Goal: Communication & Community: Ask a question

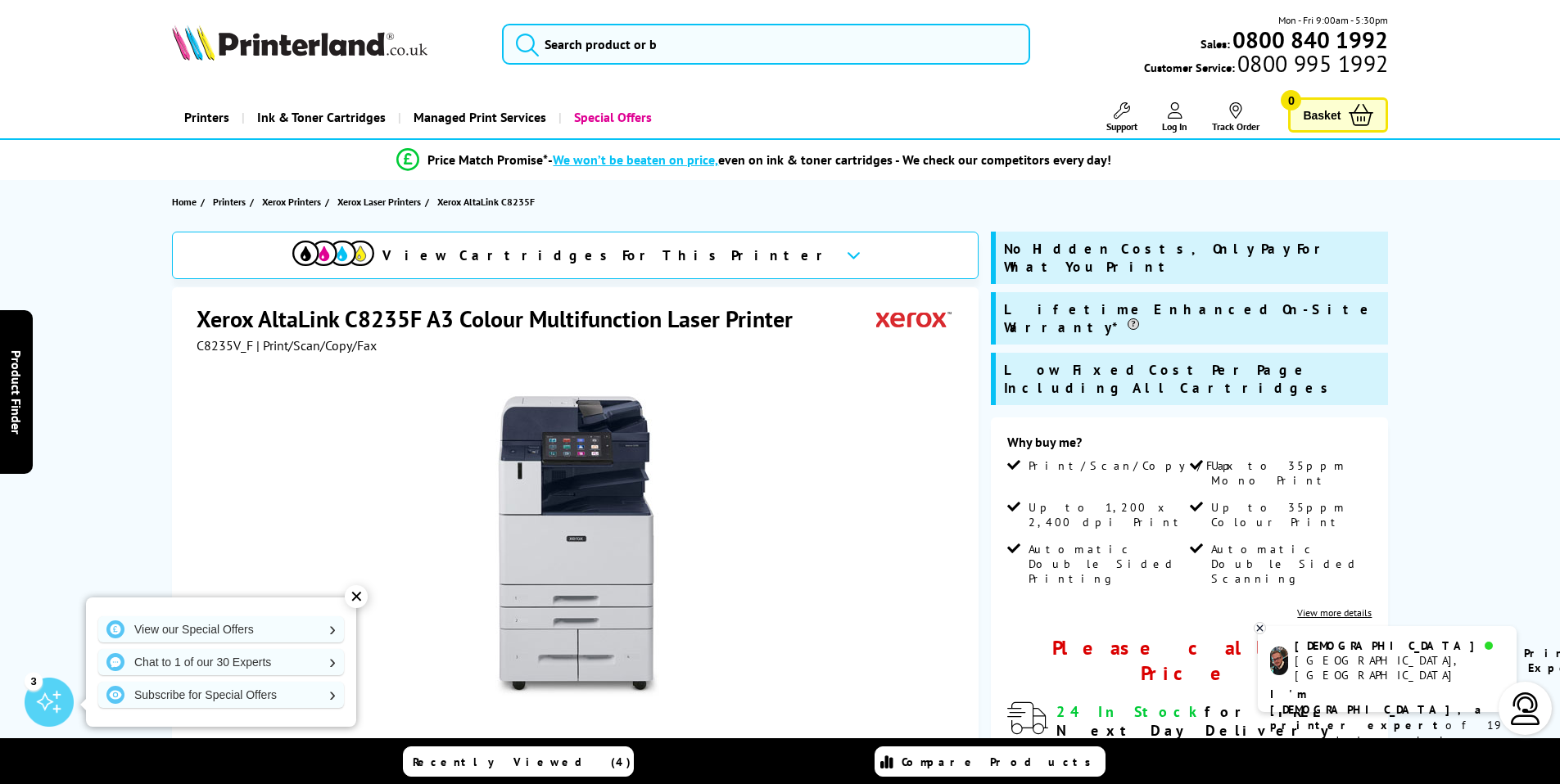
click at [1521, 705] on img at bounding box center [1525, 708] width 33 height 33
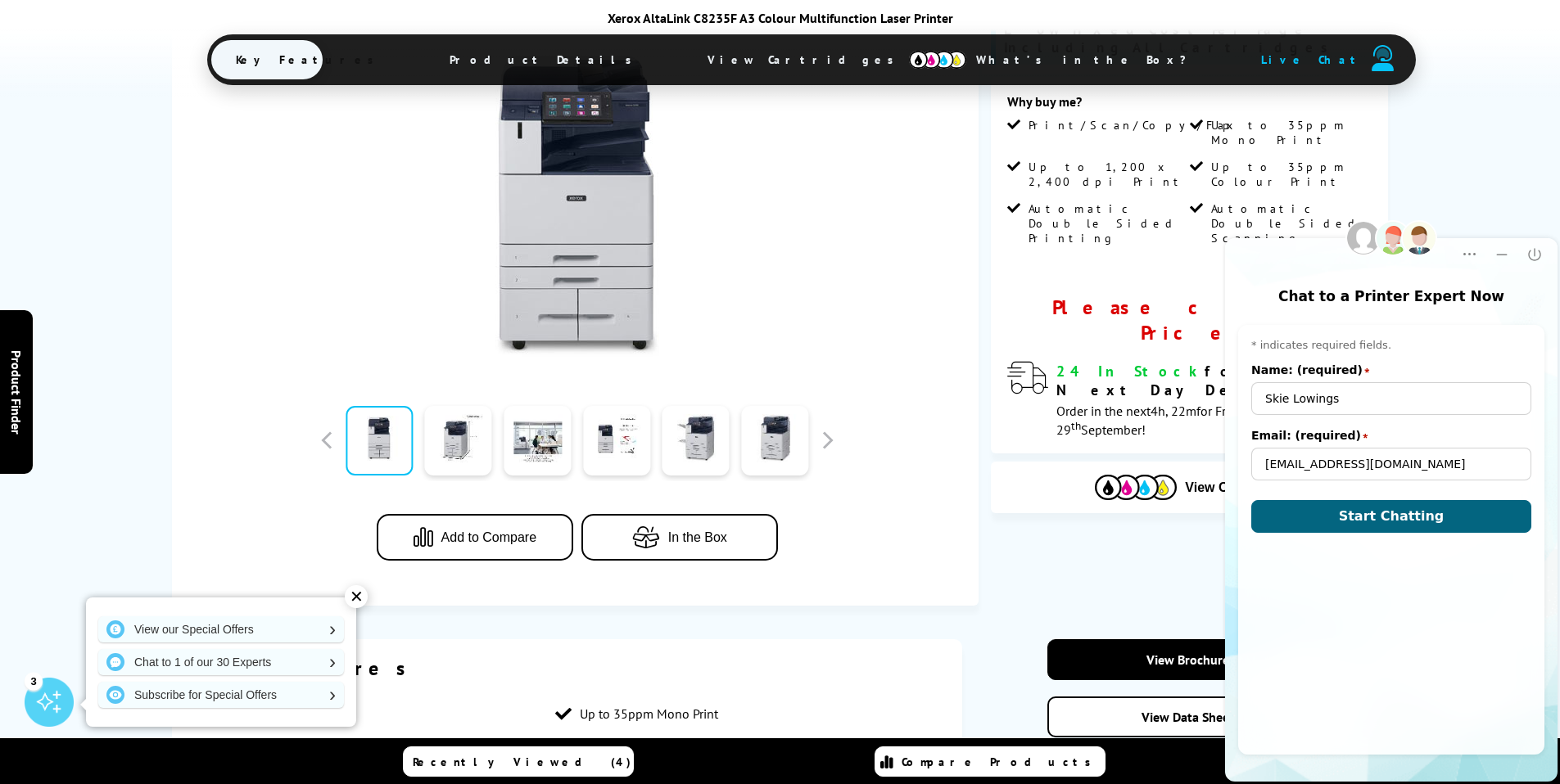
scroll to position [357, 0]
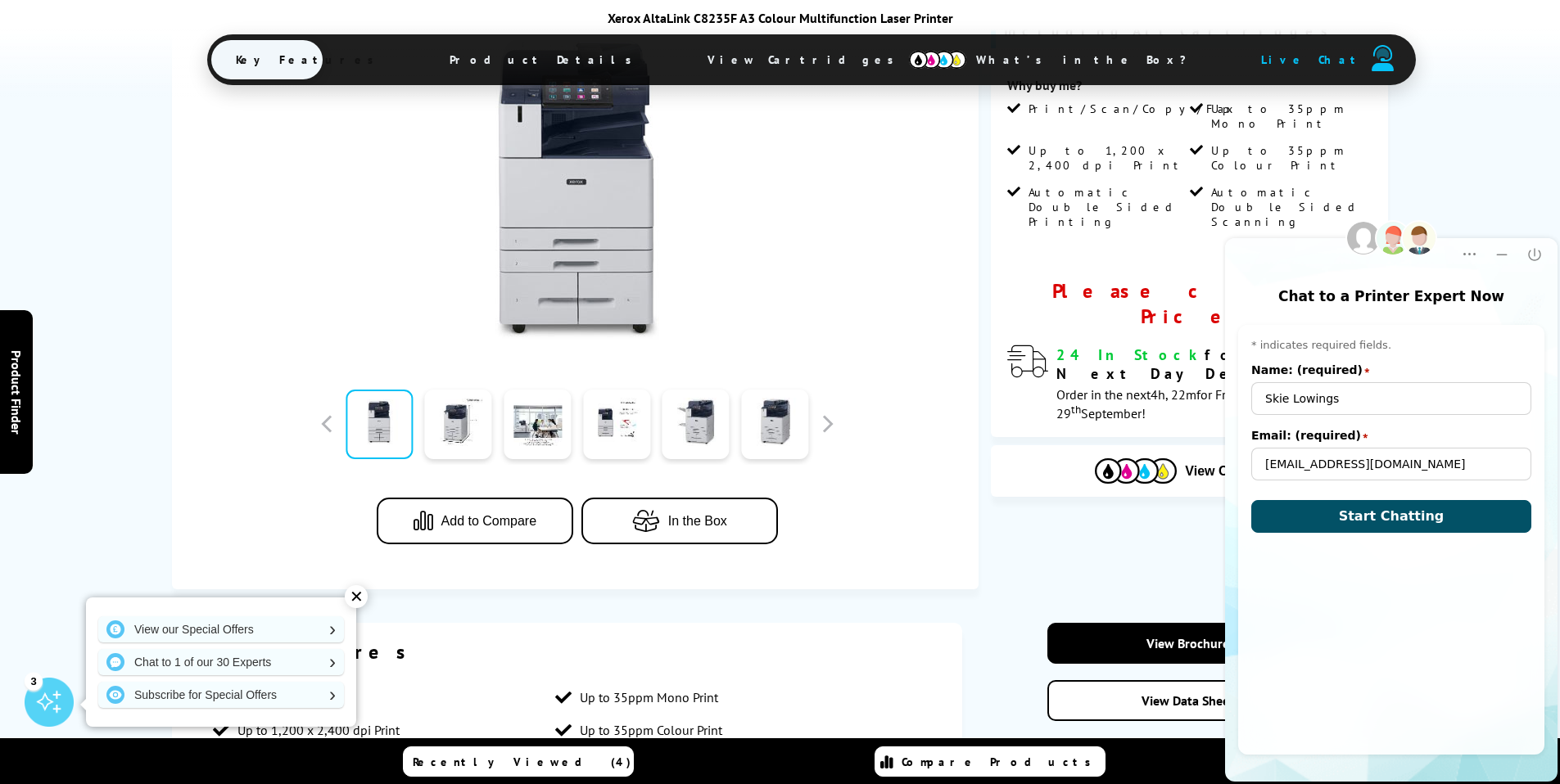
click at [1355, 508] on button "Start Chatting" at bounding box center [1391, 516] width 280 height 33
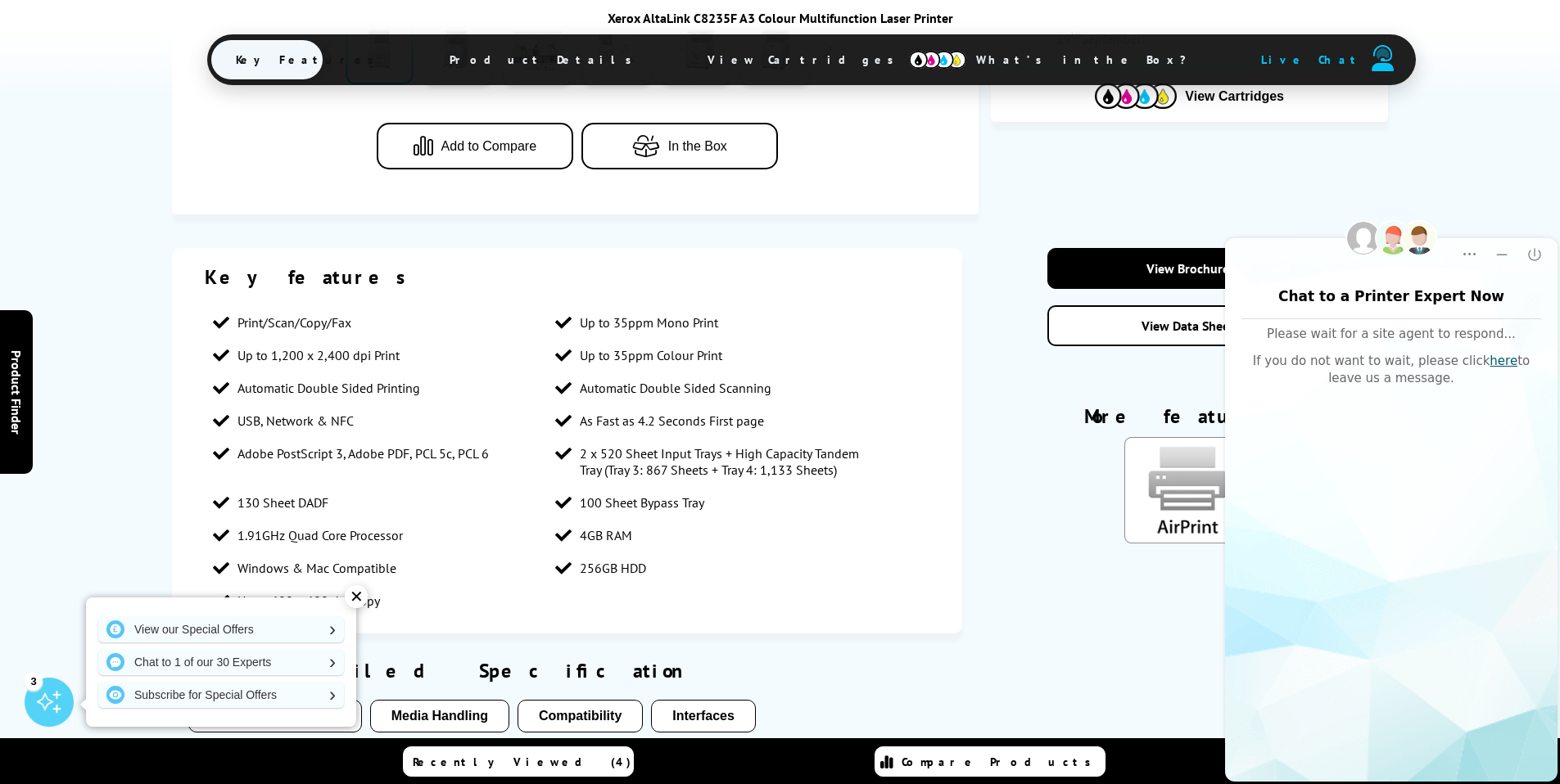
scroll to position [372, 0]
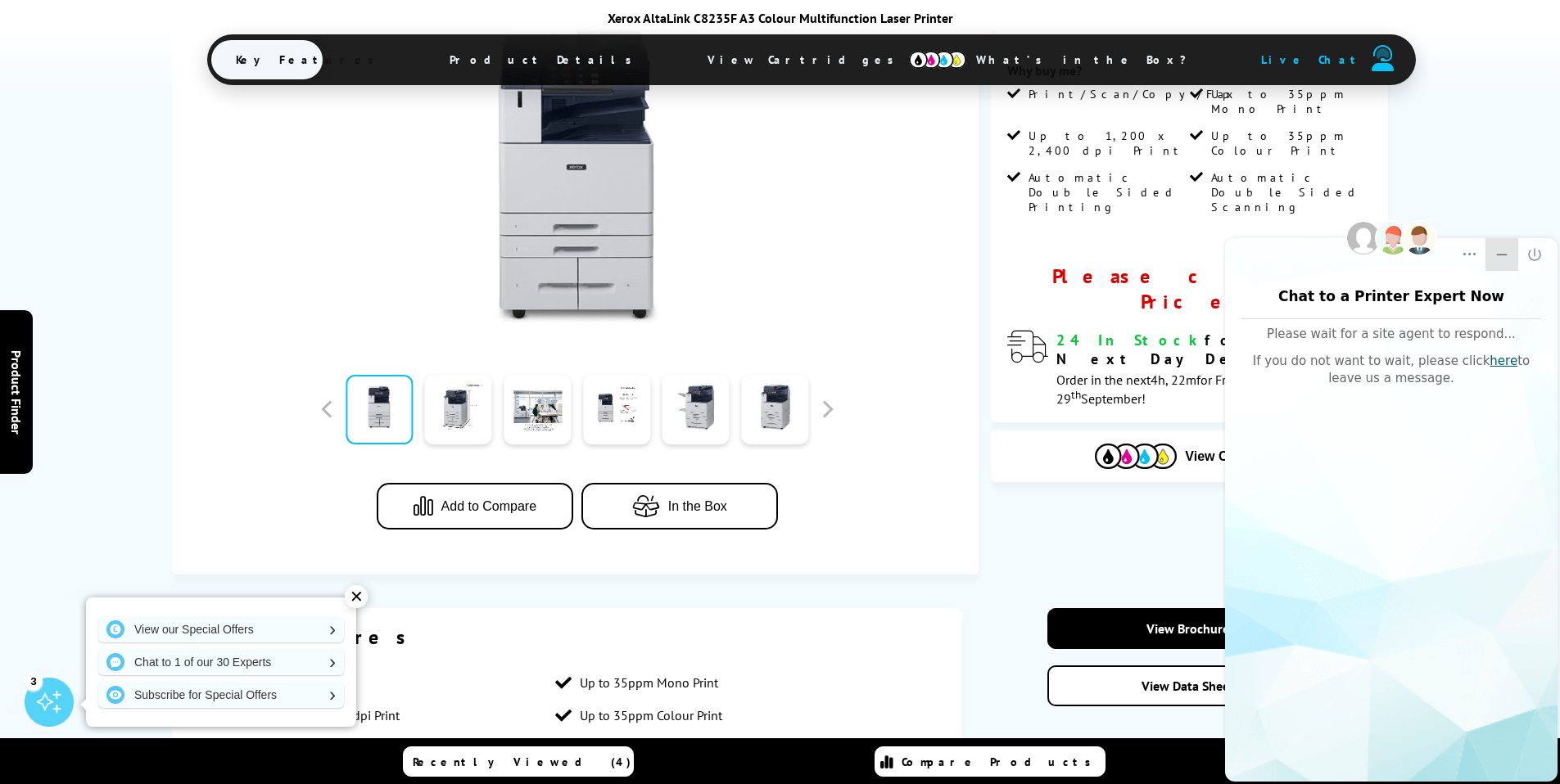
click at [1499, 251] on icon "Minimize" at bounding box center [1501, 255] width 16 height 16
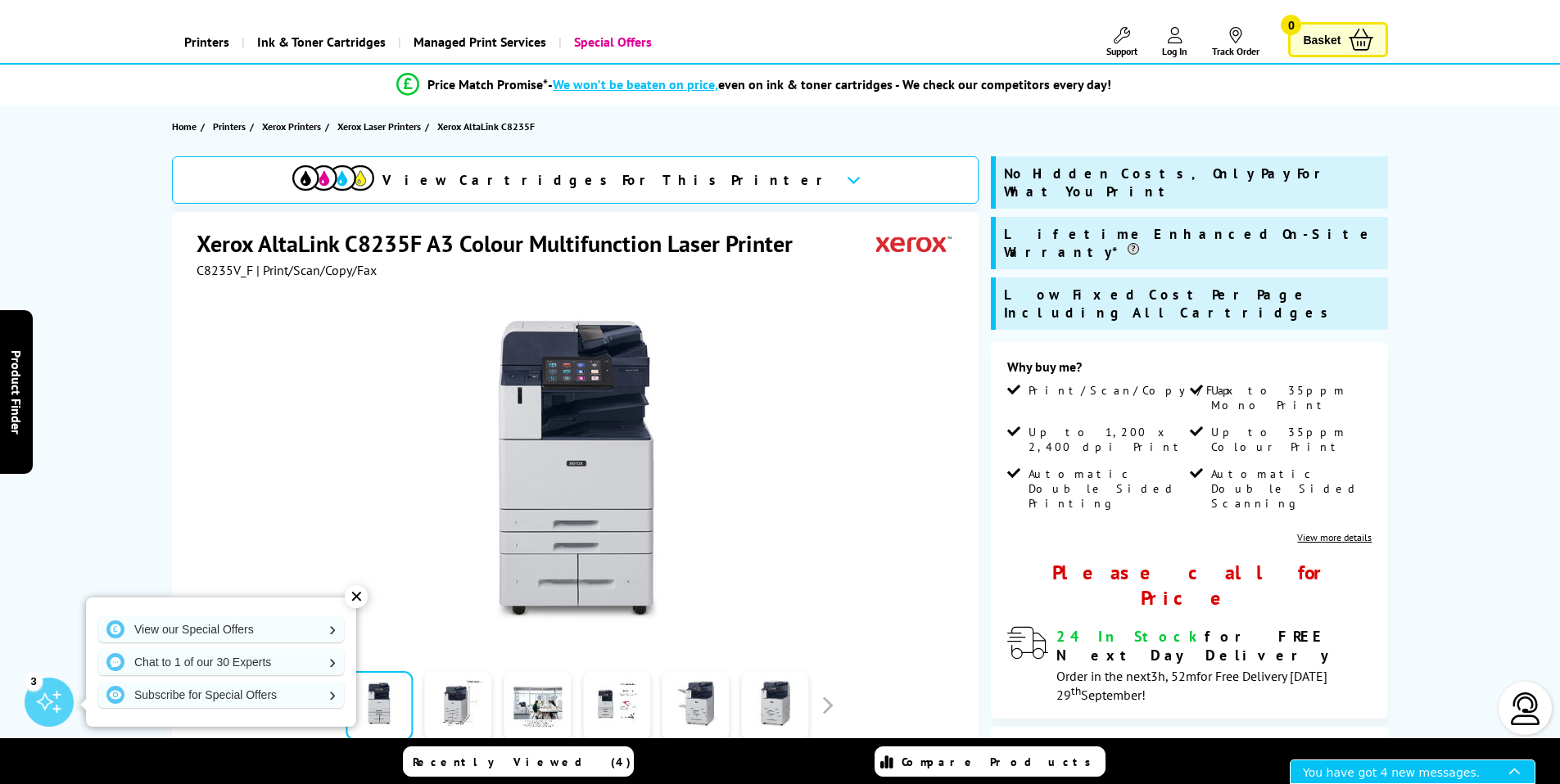
scroll to position [72, 0]
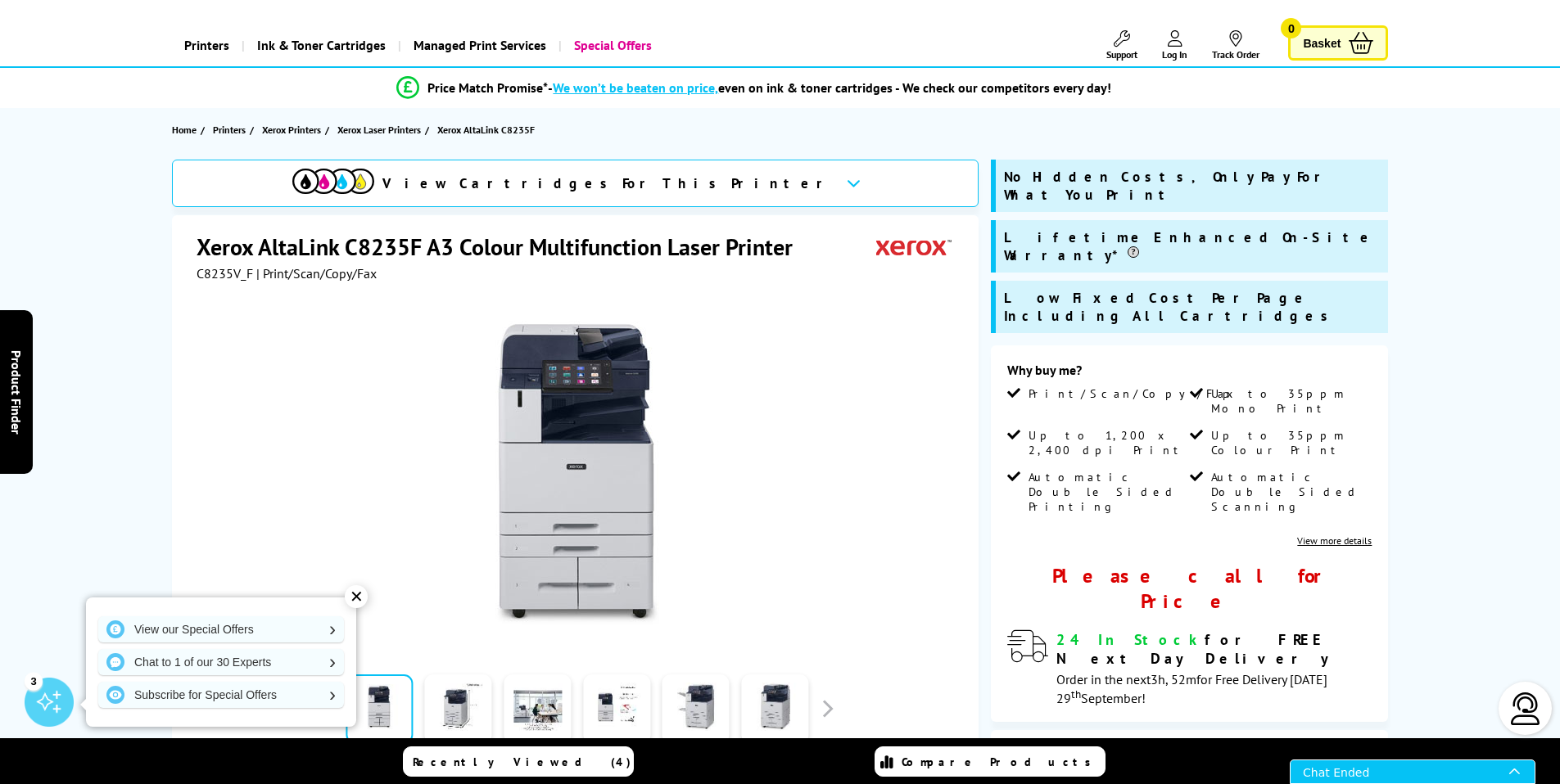
click at [1408, 777] on div "Chat Ended" at bounding box center [1406, 772] width 207 height 23
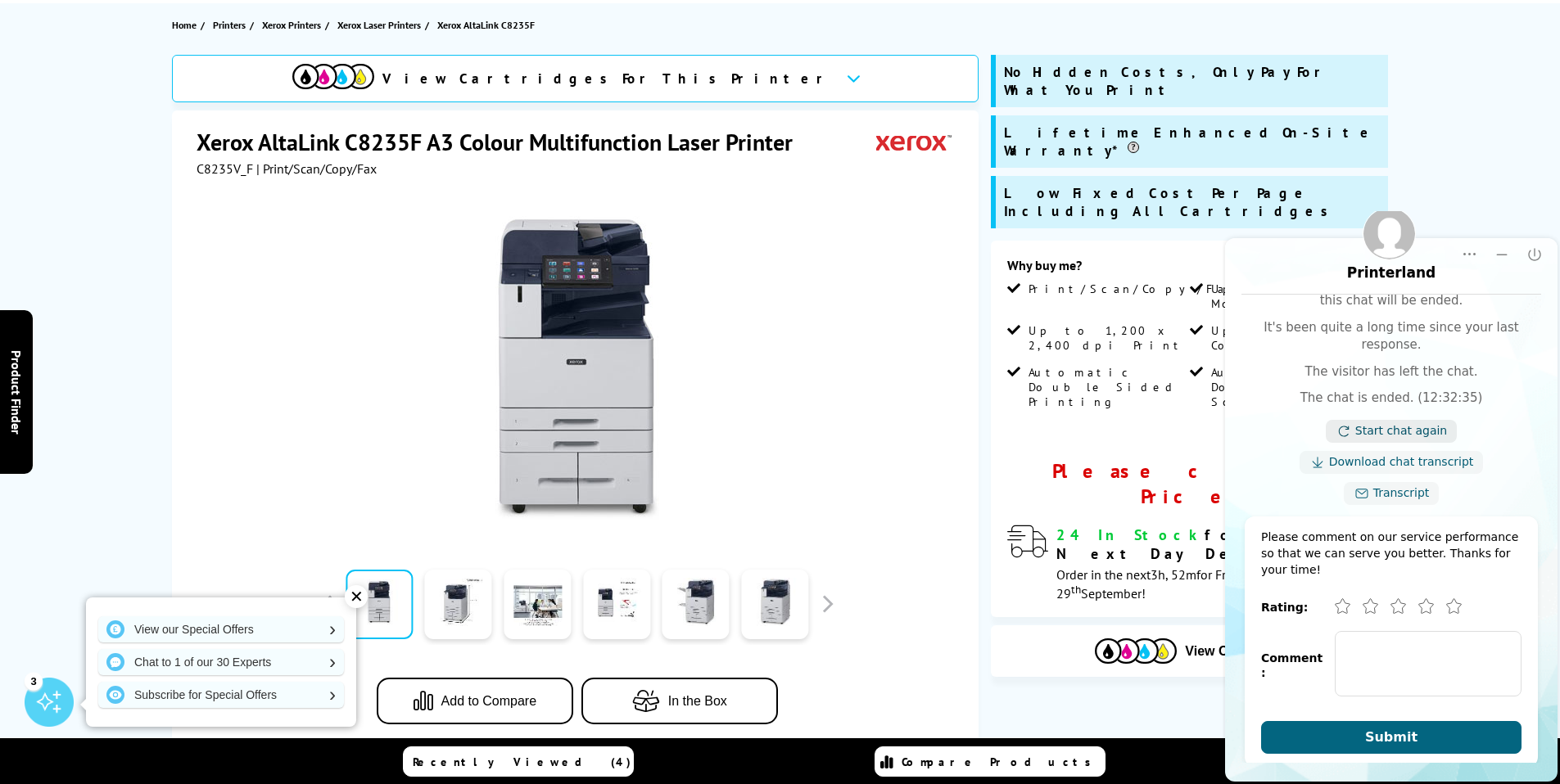
scroll to position [180, 0]
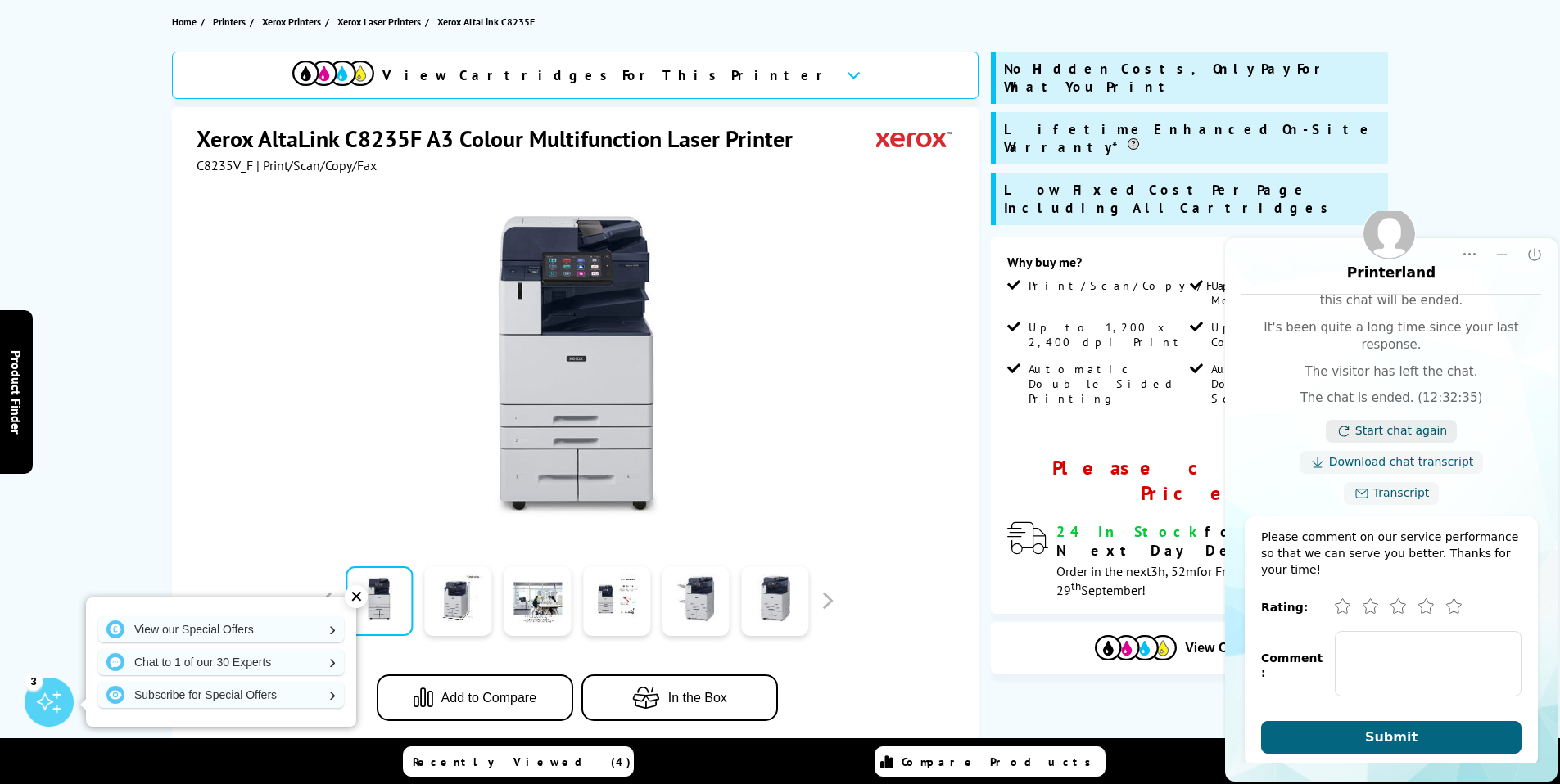
click at [1364, 423] on link "Start chat again" at bounding box center [1401, 431] width 92 height 16
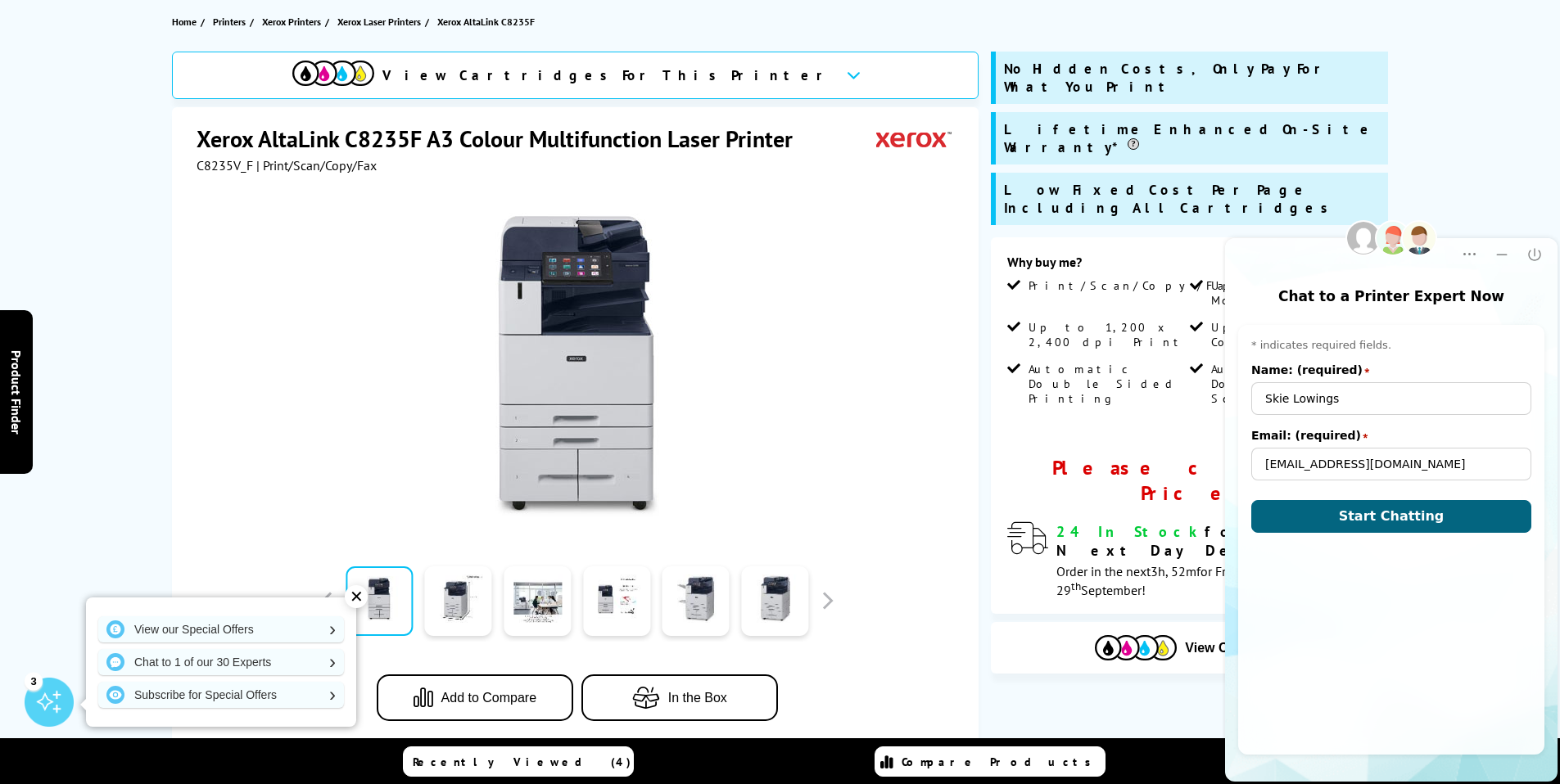
scroll to position [0, 0]
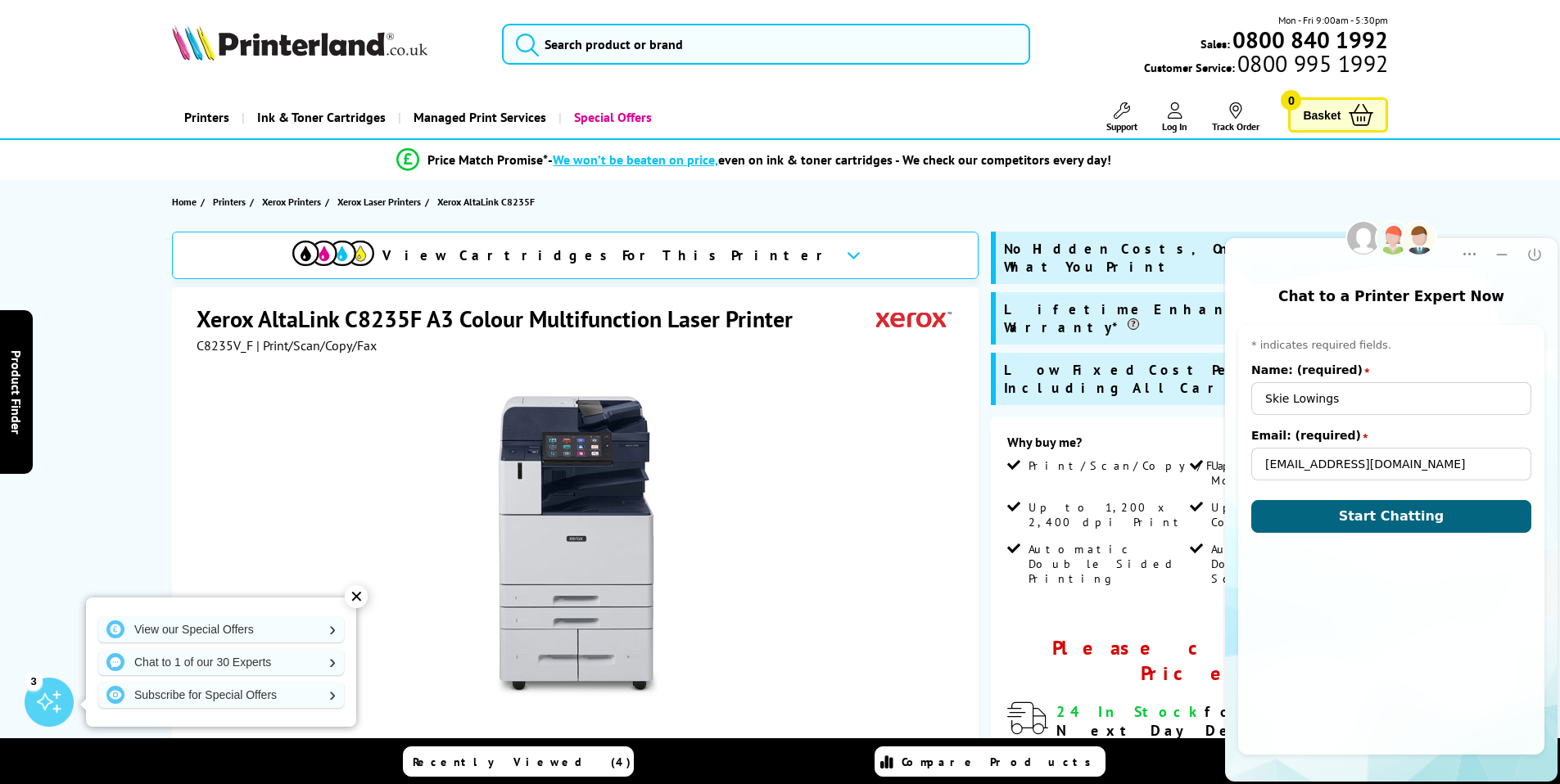
click at [1305, 251] on div at bounding box center [1338, 248] width 223 height 20
click at [1497, 252] on icon "Minimize" at bounding box center [1501, 255] width 16 height 16
